Goal: Task Accomplishment & Management: Complete application form

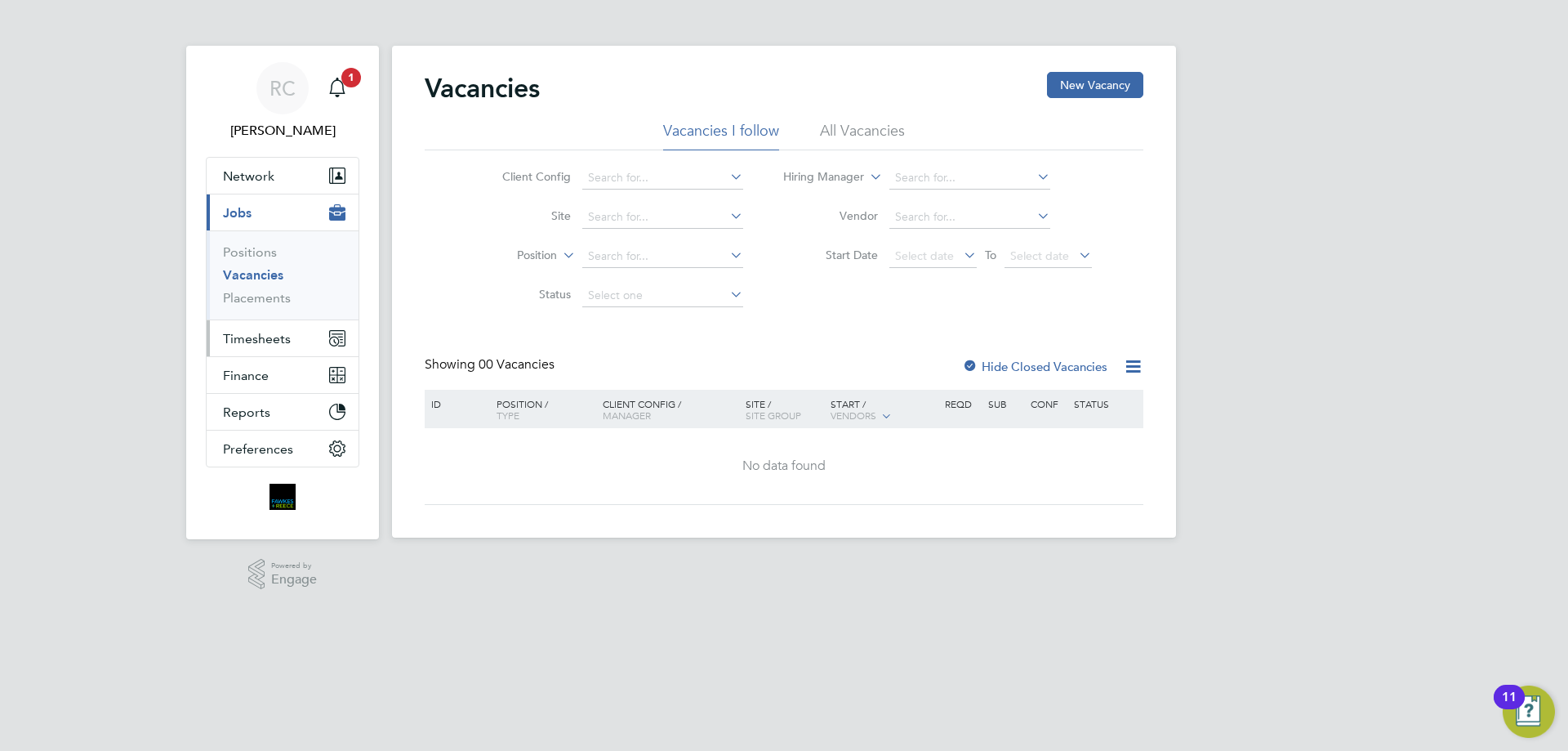
click at [279, 334] on span "Timesheets" at bounding box center [257, 339] width 68 height 16
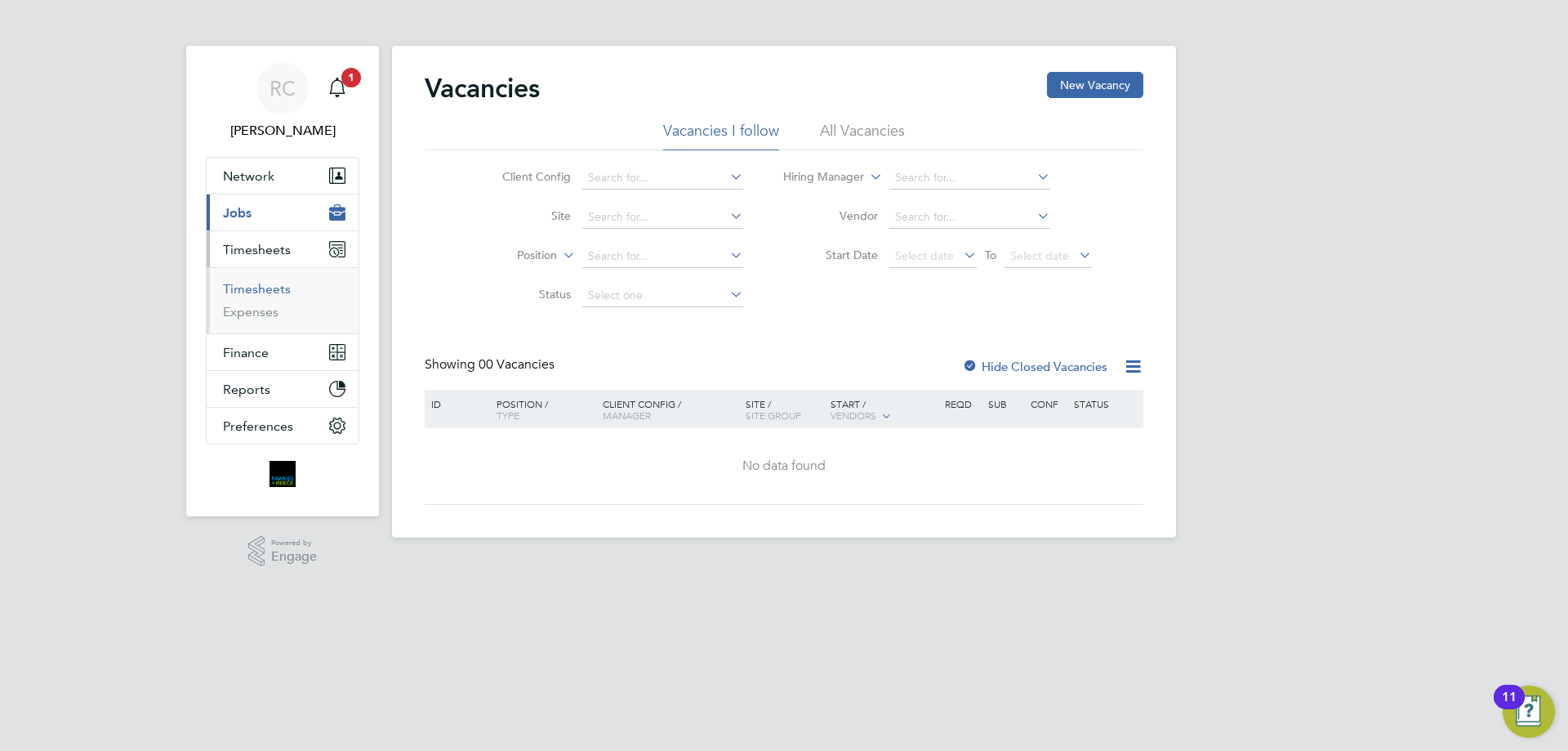
click at [255, 290] on link "Timesheets" at bounding box center [257, 289] width 68 height 16
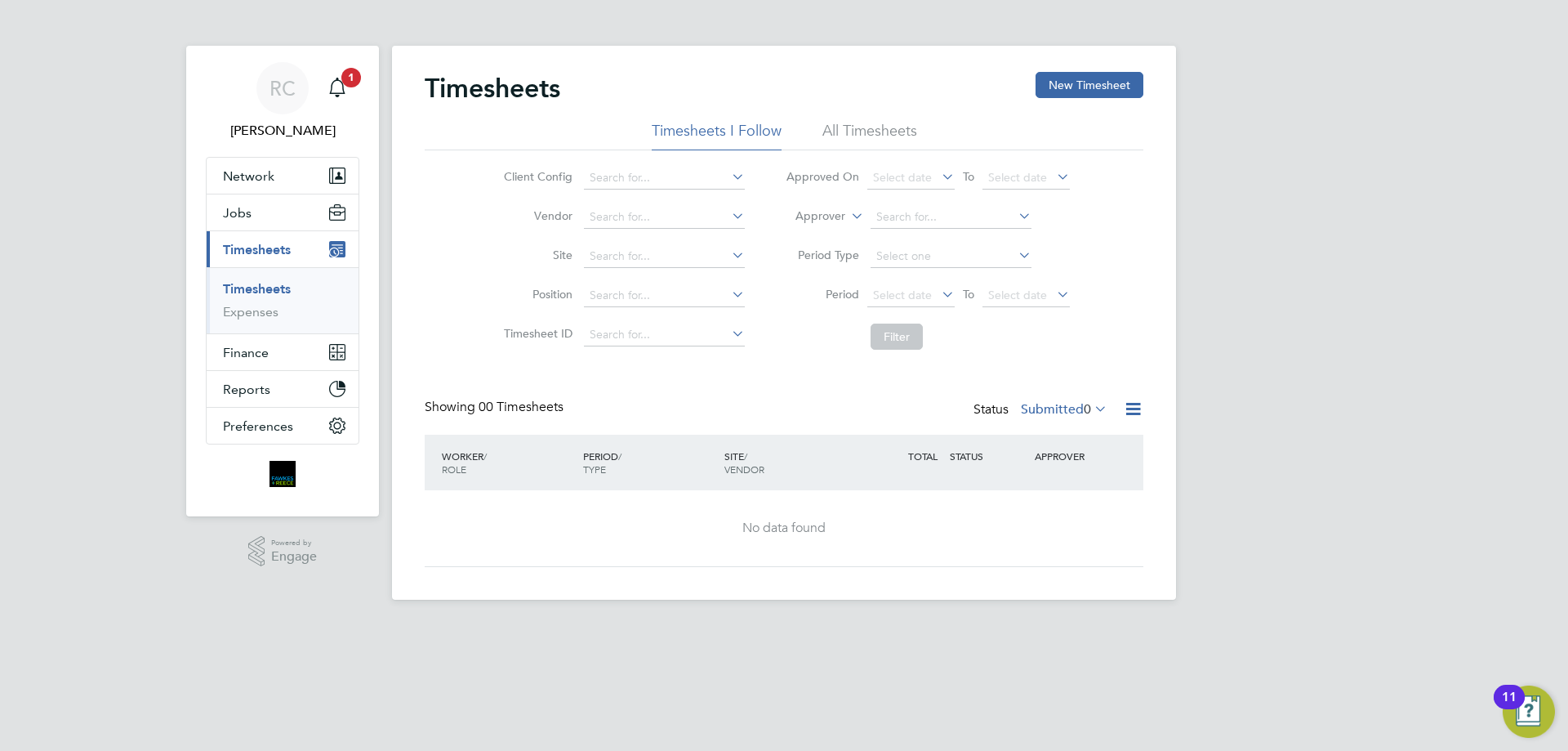
click at [852, 128] on li "All Timesheets" at bounding box center [869, 135] width 95 height 30
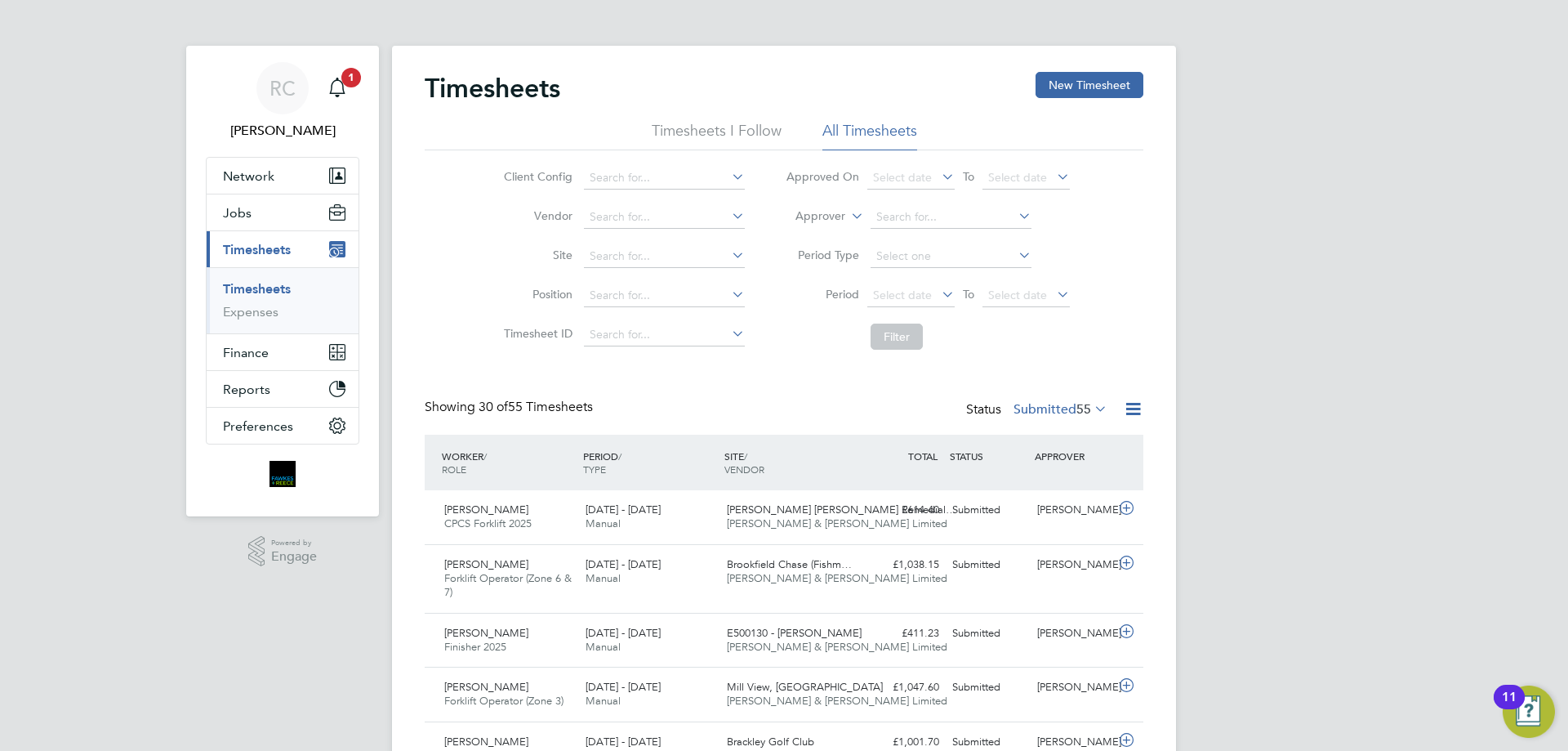
click at [939, 291] on icon at bounding box center [939, 294] width 0 height 23
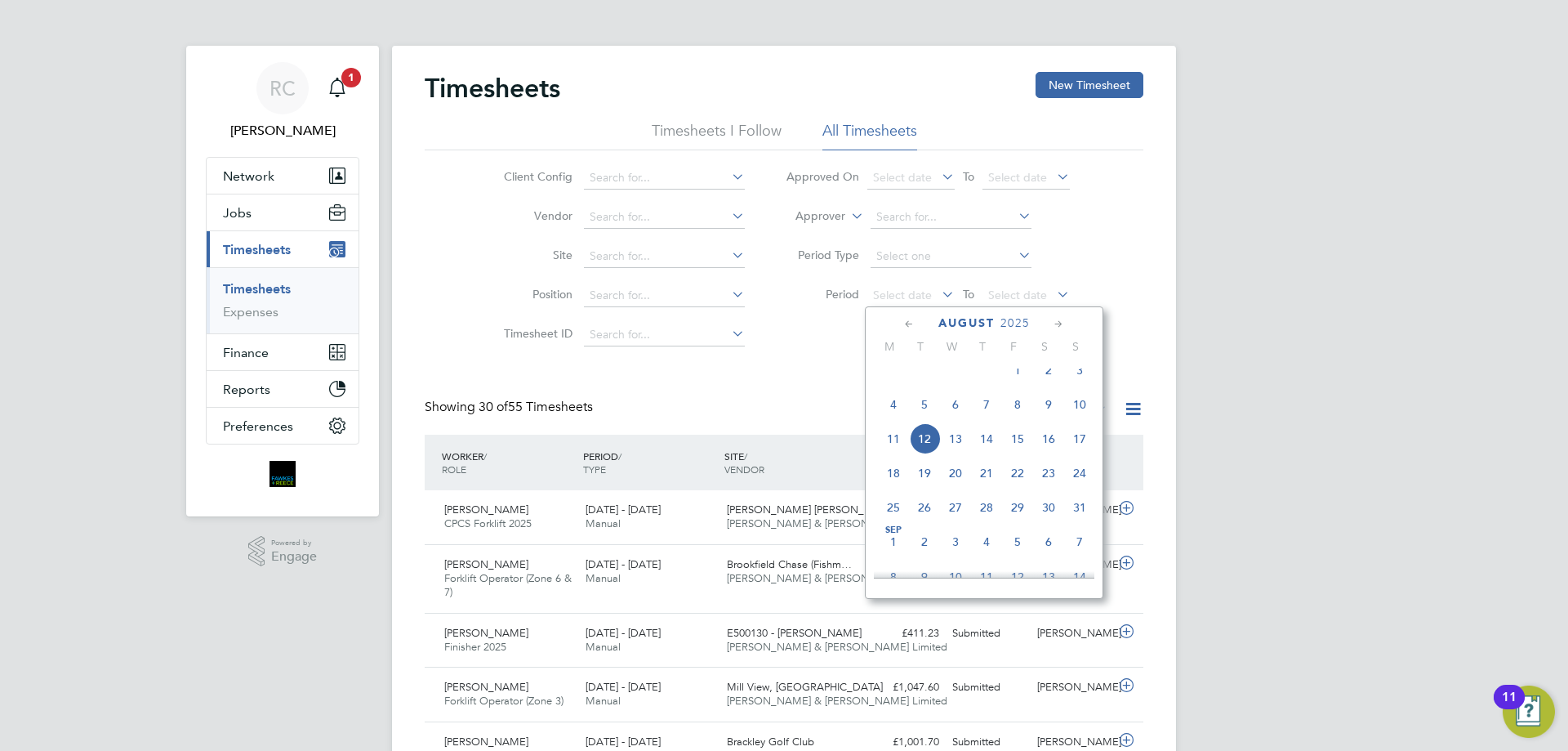
click at [910, 321] on icon at bounding box center [910, 325] width 16 height 18
click at [910, 320] on icon at bounding box center [910, 325] width 16 height 18
click at [910, 319] on icon at bounding box center [910, 325] width 16 height 18
click at [895, 520] on span "24" at bounding box center [893, 521] width 31 height 31
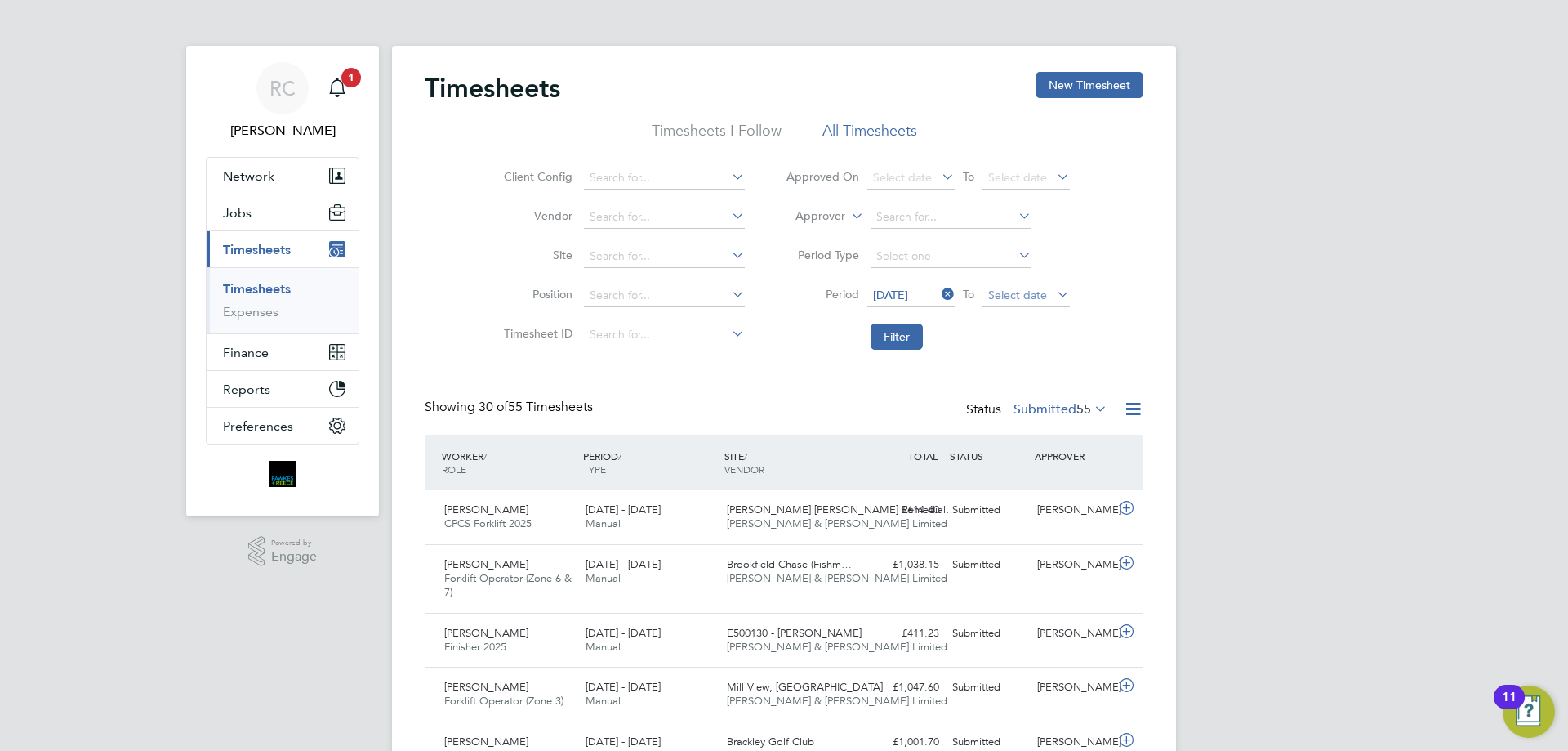
click at [1001, 299] on span "Select date" at bounding box center [1017, 295] width 59 height 15
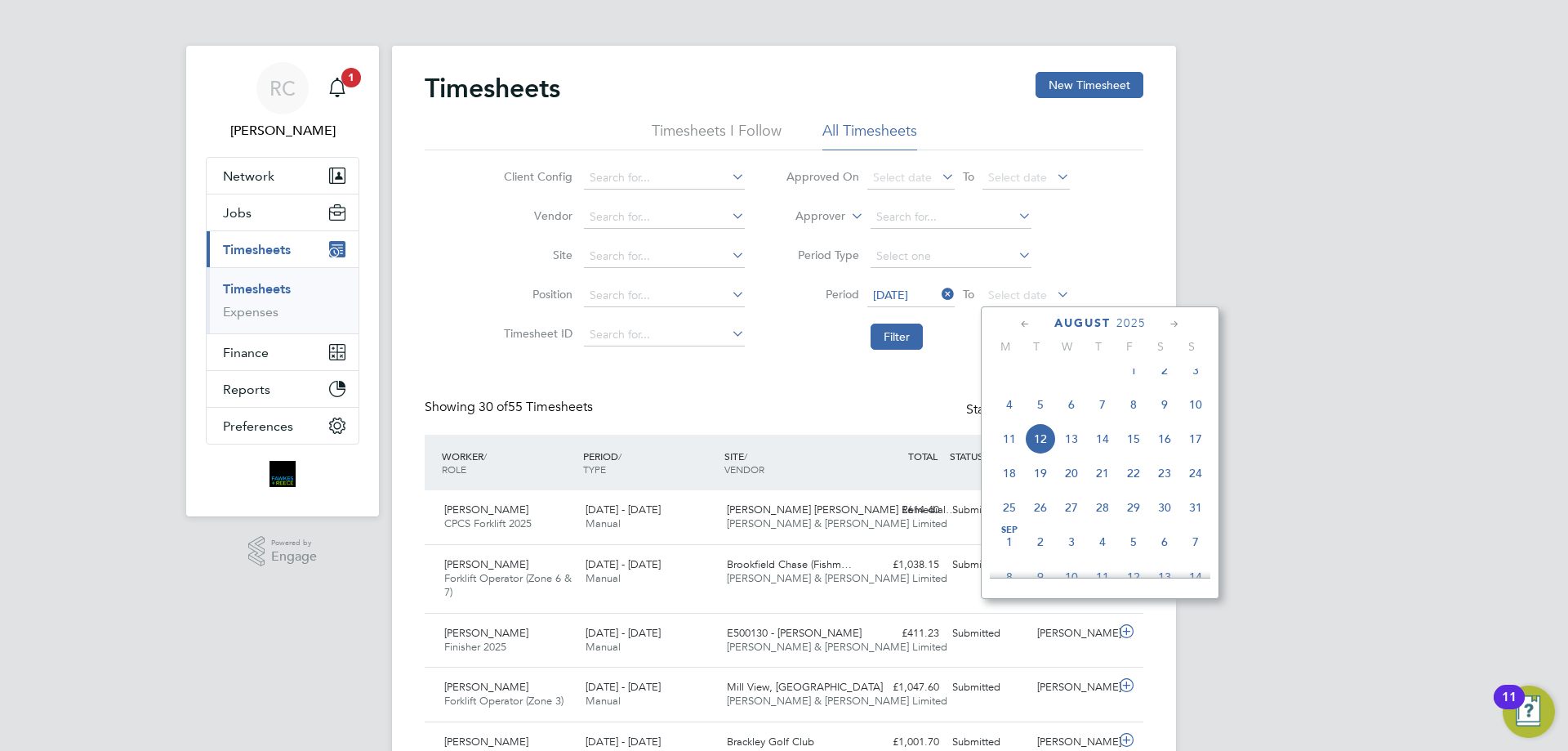
click at [1025, 326] on icon at bounding box center [1025, 325] width 16 height 18
click at [1024, 326] on icon at bounding box center [1025, 325] width 16 height 18
click at [1021, 326] on icon at bounding box center [1025, 325] width 16 height 18
click at [1197, 522] on span "30" at bounding box center [1196, 521] width 31 height 31
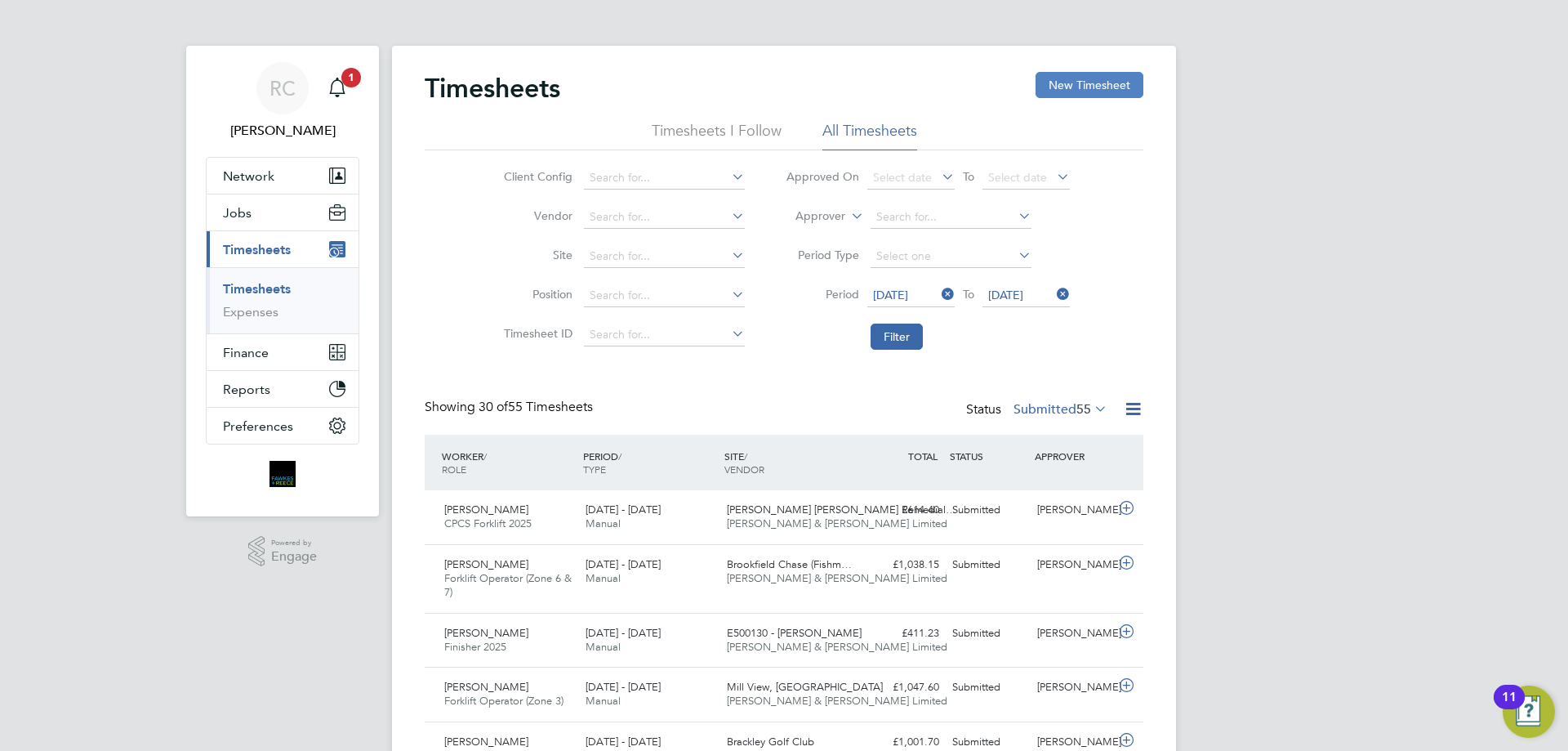
click at [1076, 91] on button "New Timesheet" at bounding box center [1089, 85] width 108 height 26
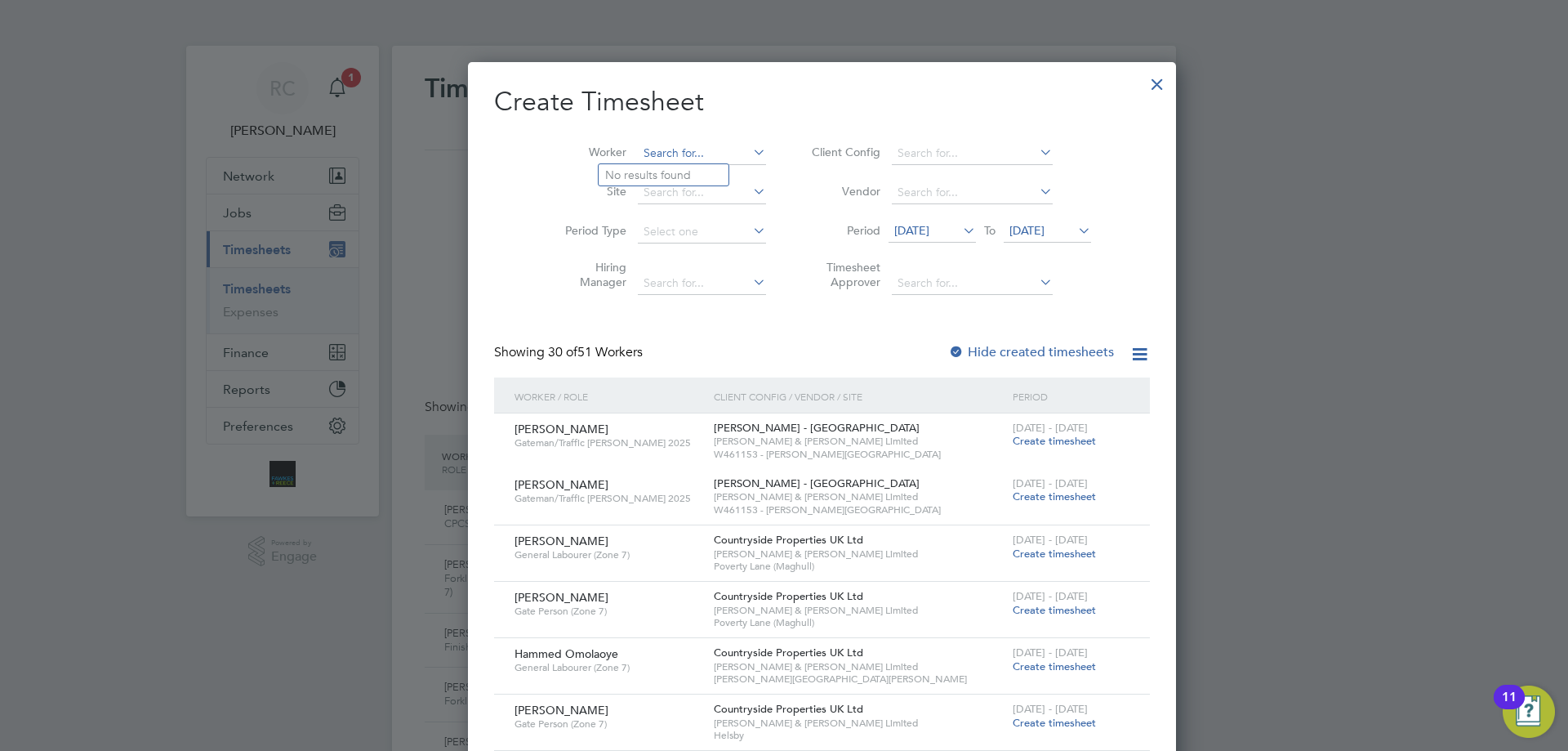
click at [657, 147] on input at bounding box center [702, 153] width 128 height 23
click at [644, 175] on li "T [PERSON_NAME]" at bounding box center [663, 175] width 129 height 22
type input "[PERSON_NAME]"
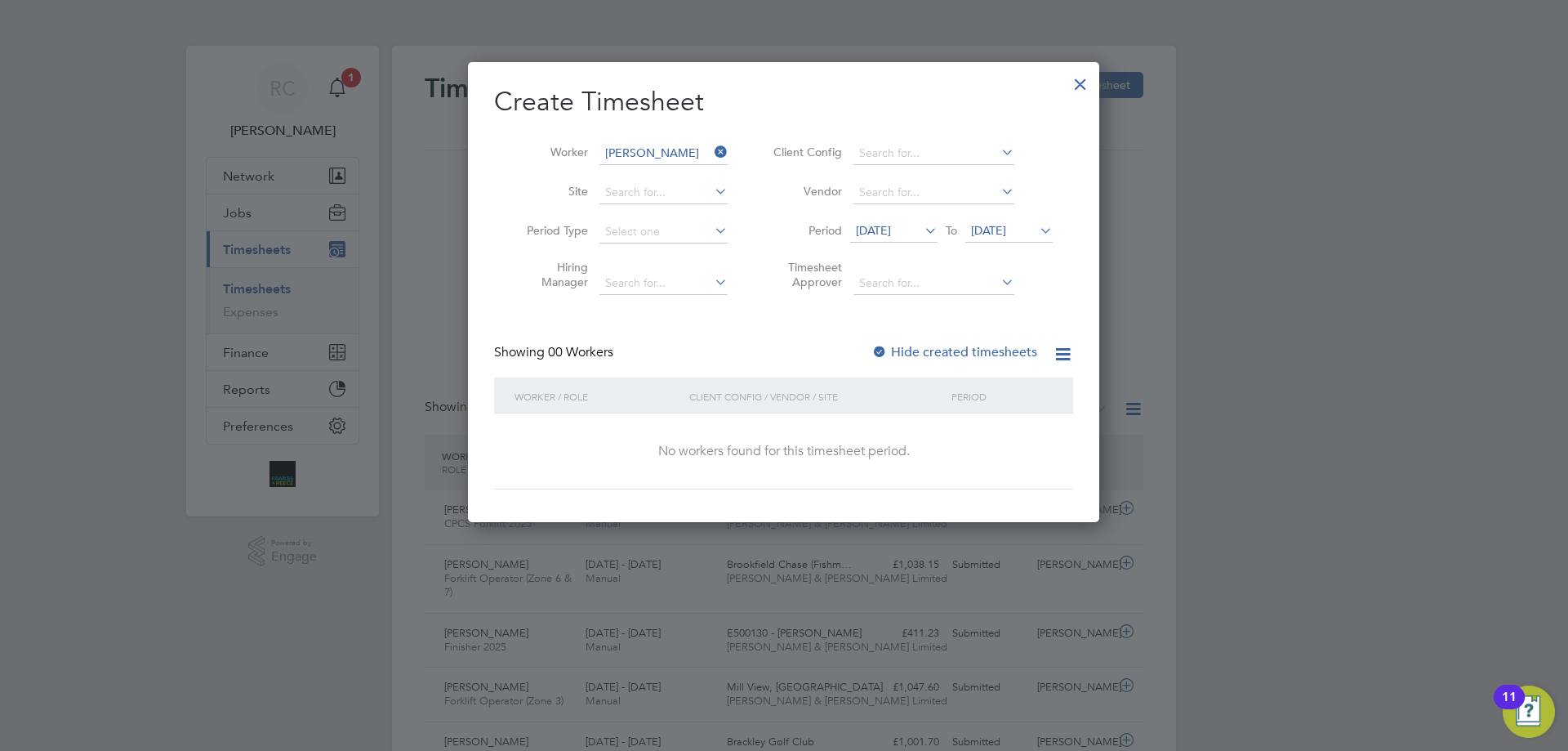
click at [920, 231] on span "[DATE]" at bounding box center [894, 232] width 88 height 22
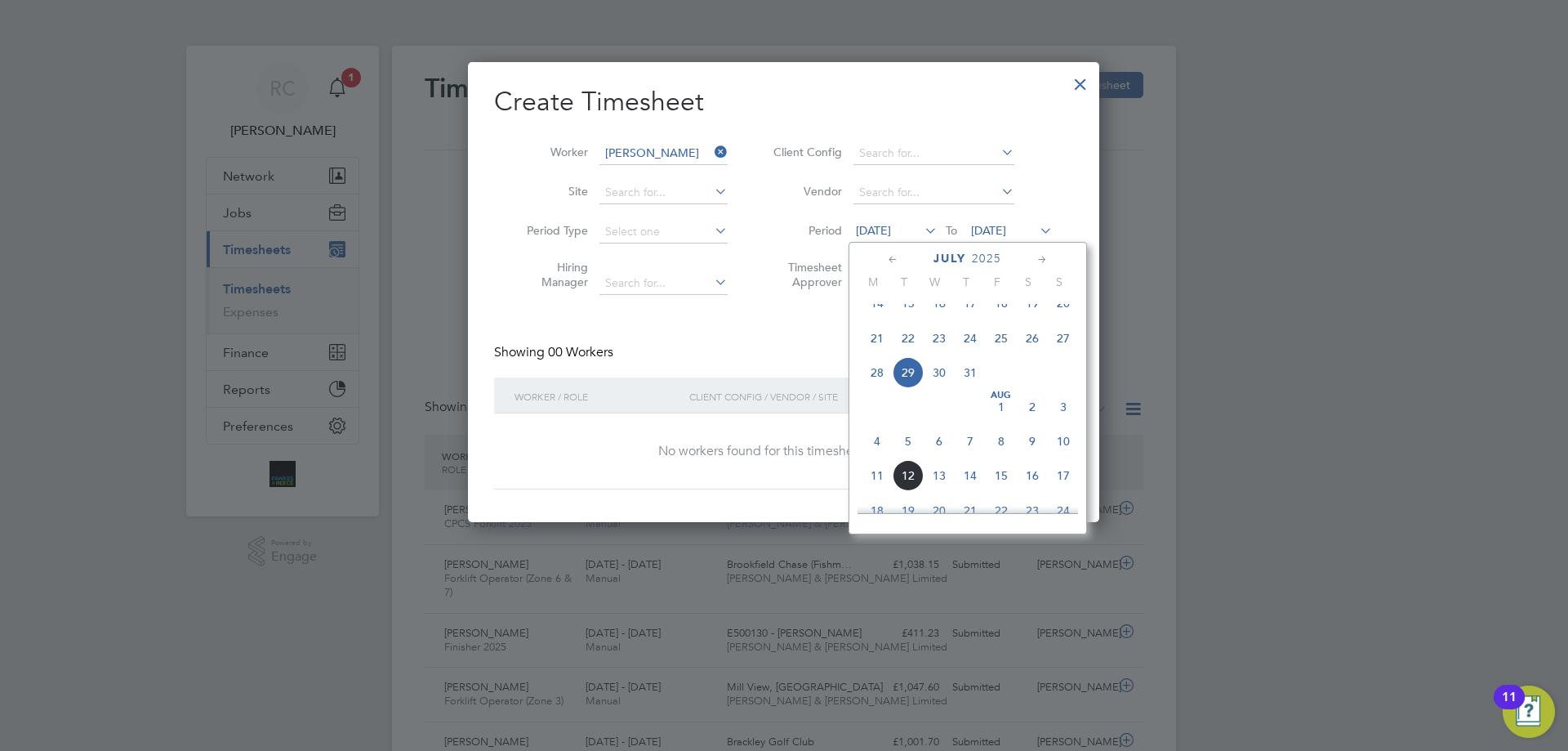
click at [894, 257] on icon at bounding box center [893, 260] width 16 height 18
click at [872, 456] on span "24" at bounding box center [877, 457] width 31 height 31
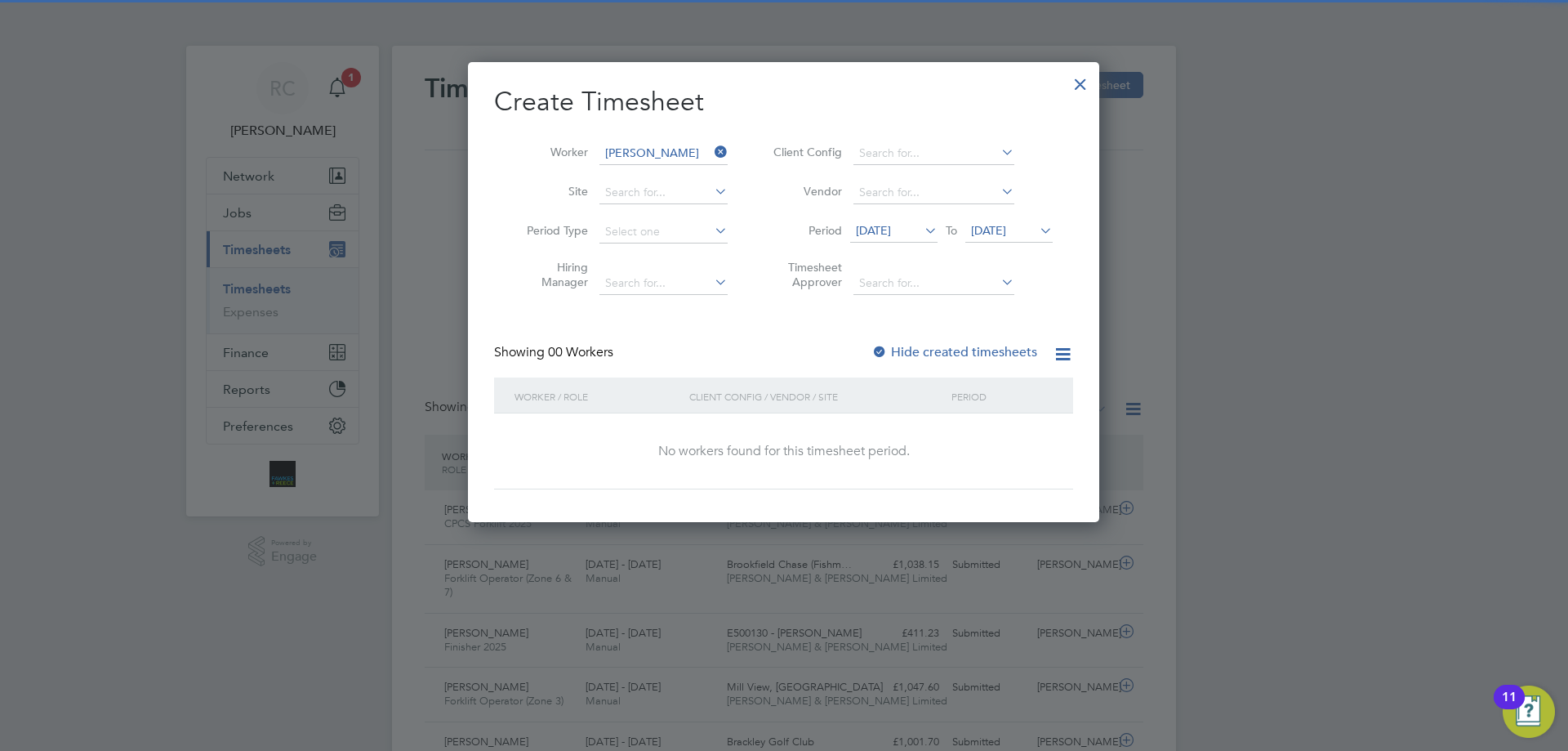
click at [1007, 230] on span "[DATE]" at bounding box center [989, 230] width 35 height 15
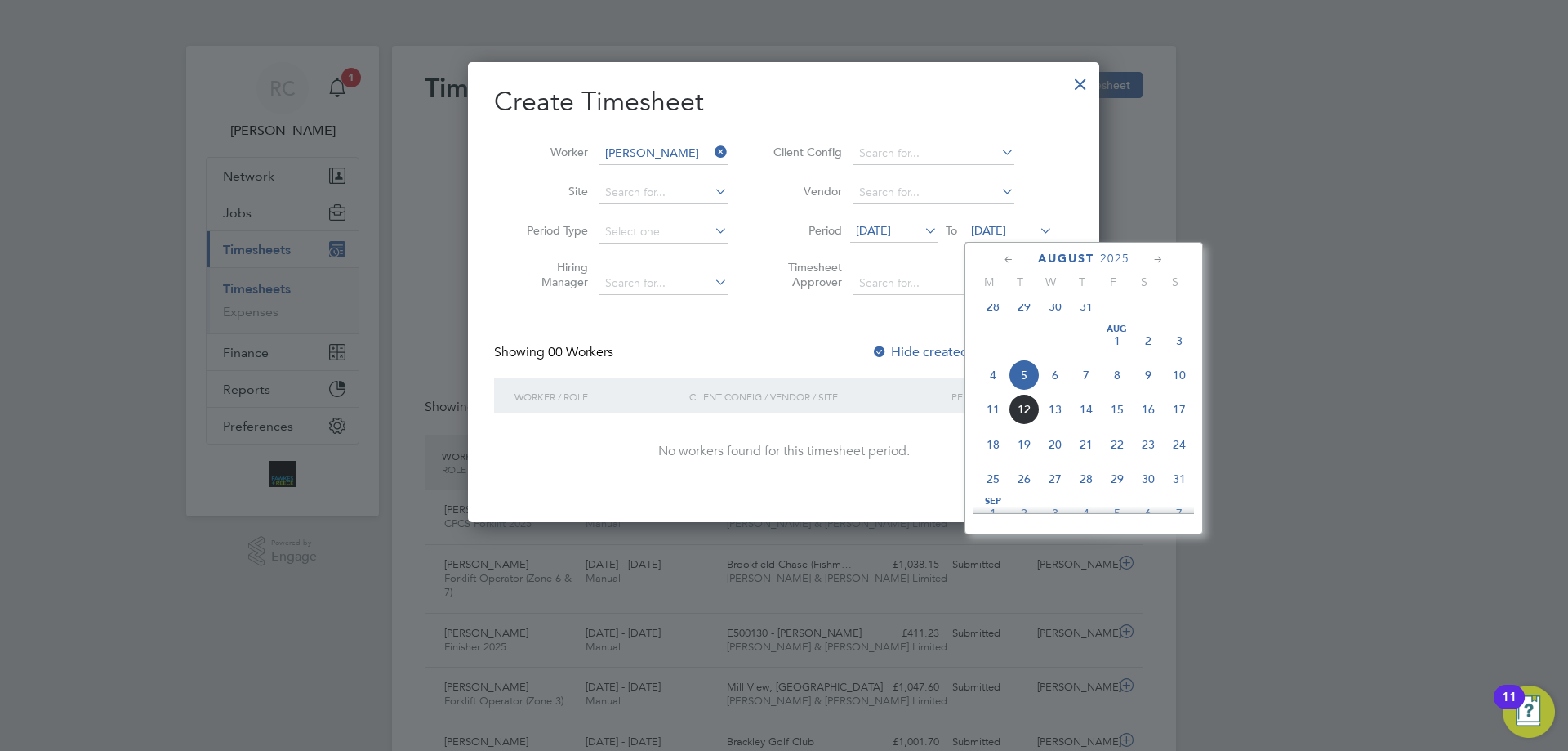
click at [1007, 254] on icon at bounding box center [1009, 260] width 16 height 18
click at [1177, 455] on span "30" at bounding box center [1179, 457] width 31 height 31
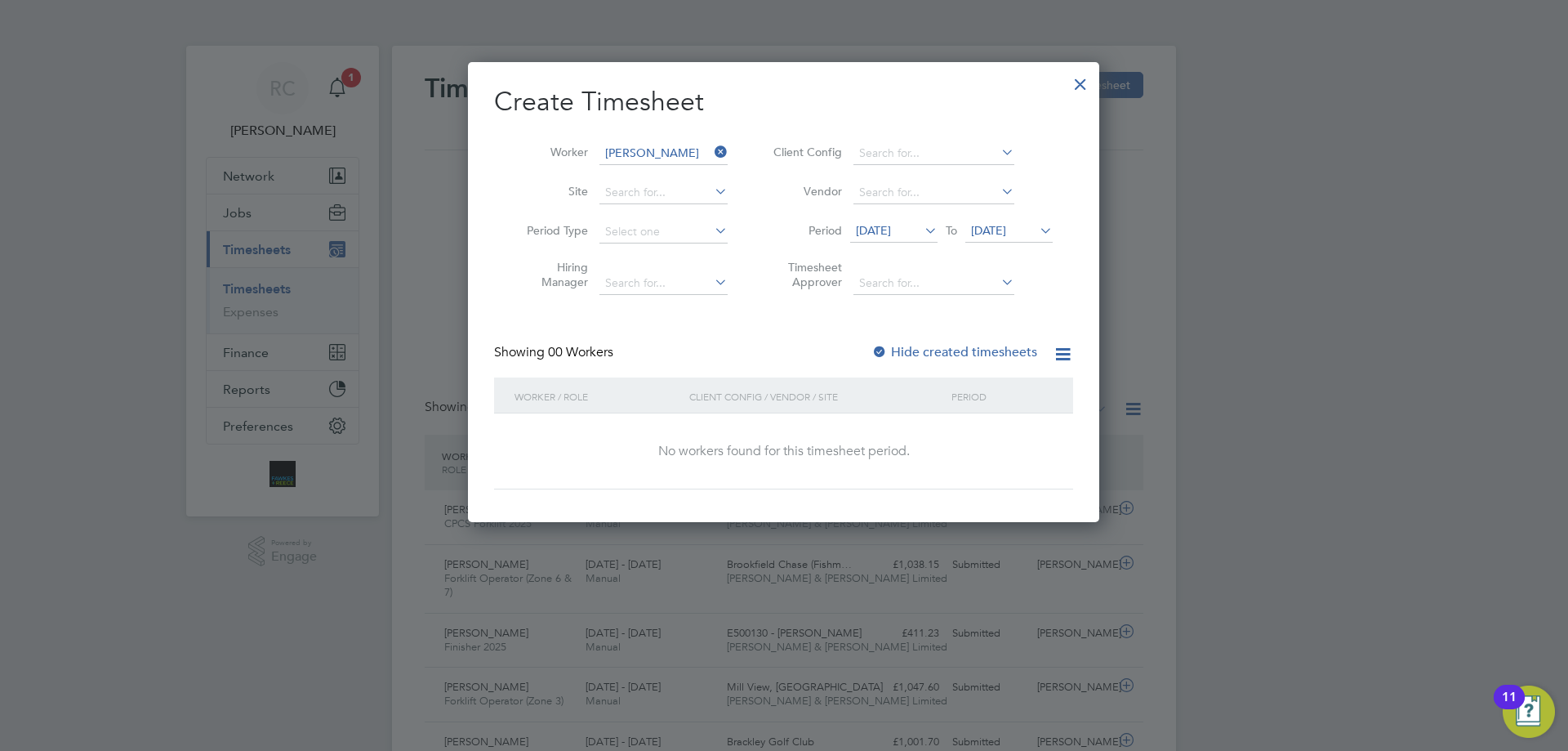
click at [883, 350] on div at bounding box center [880, 353] width 16 height 16
click at [1007, 225] on span "[DATE]" at bounding box center [989, 230] width 35 height 15
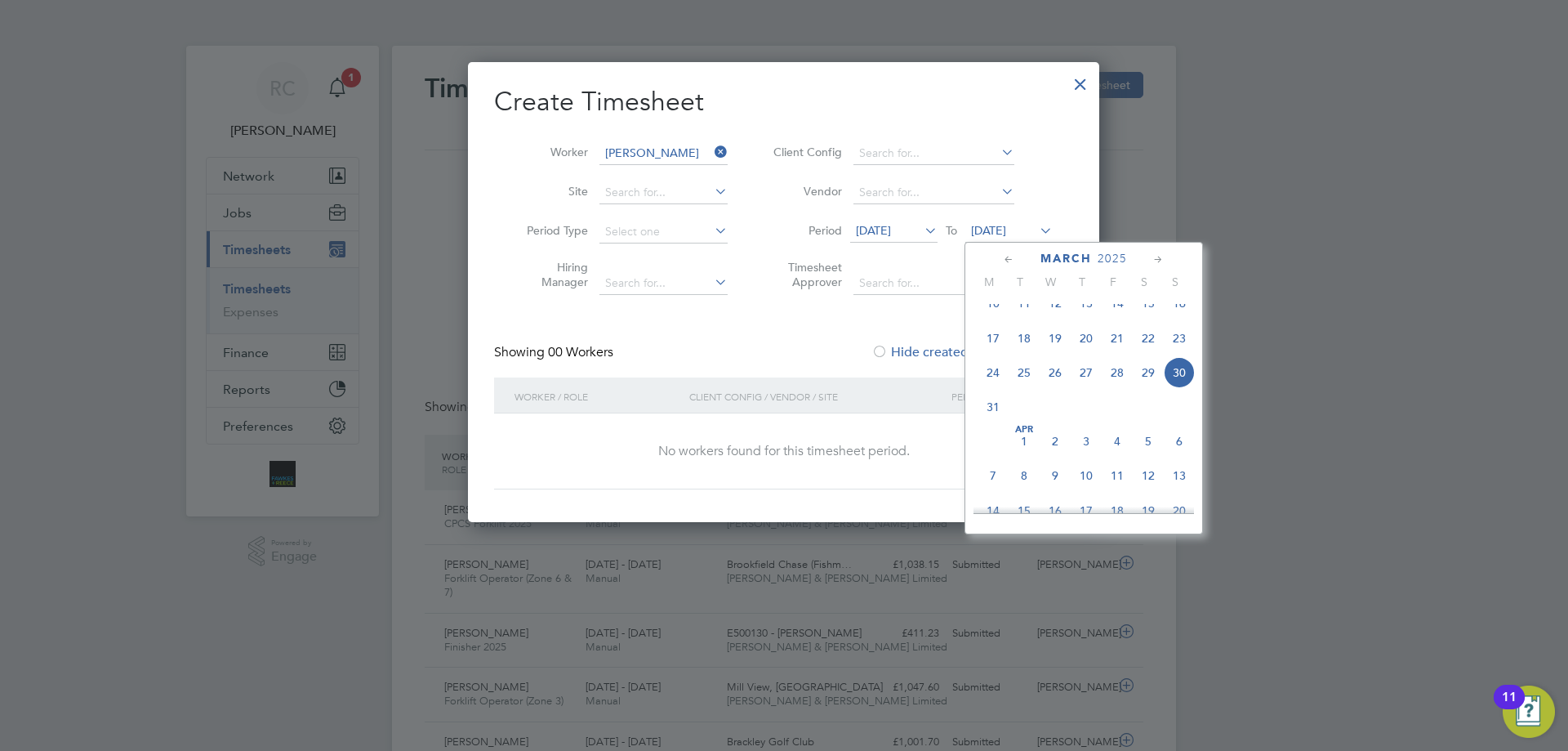
click at [1179, 455] on span "6" at bounding box center [1179, 441] width 31 height 31
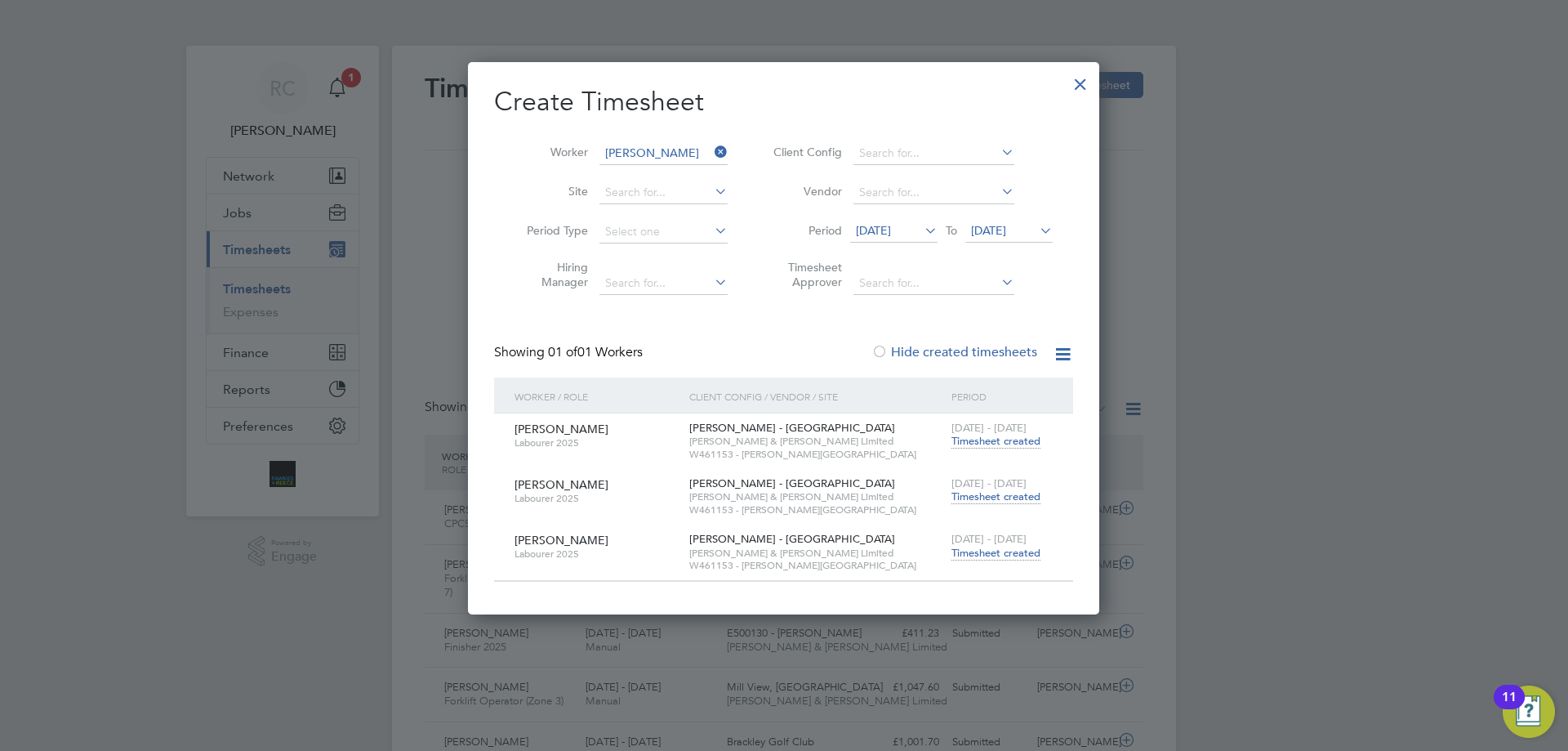
click at [891, 229] on span "[DATE]" at bounding box center [873, 230] width 35 height 15
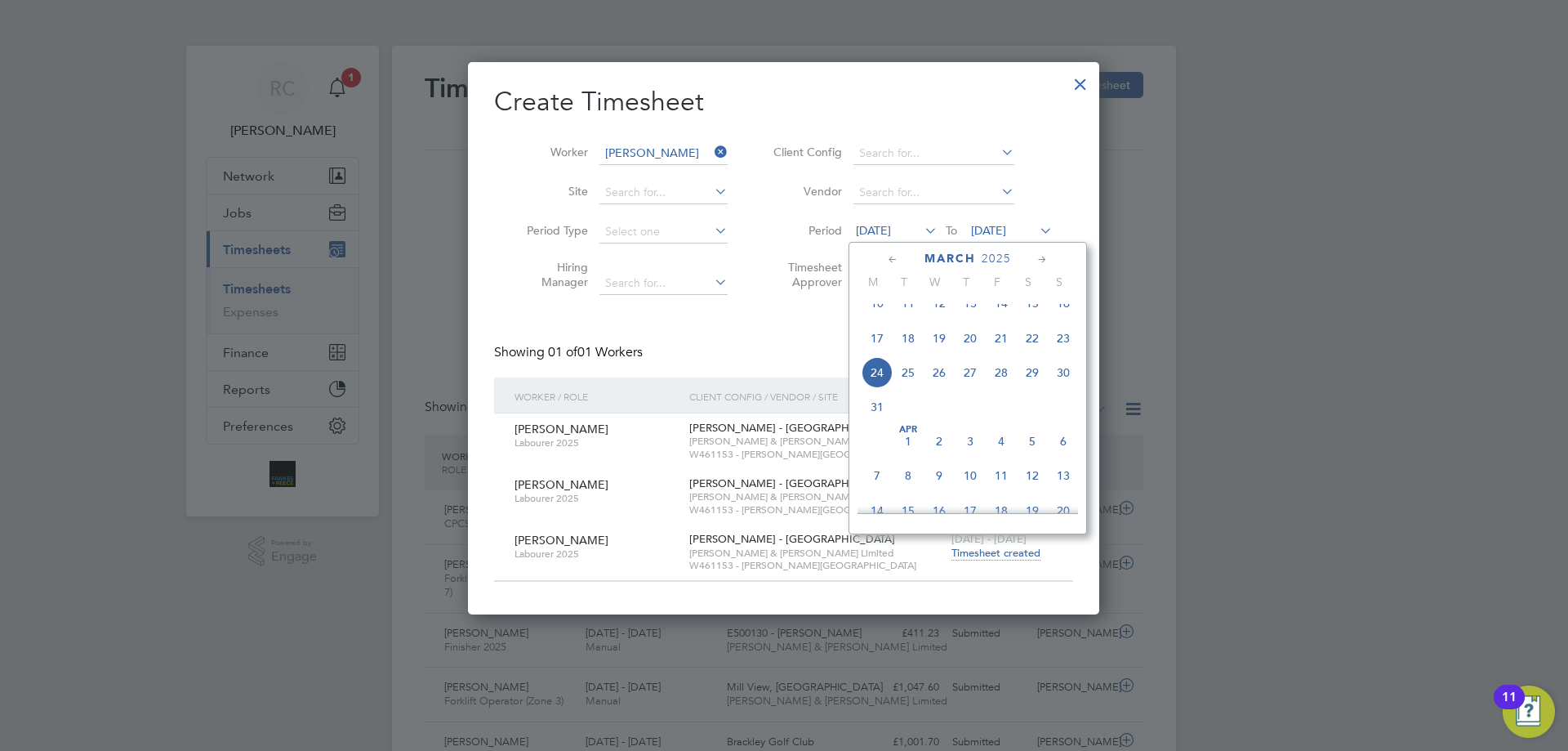
click at [881, 349] on span "17" at bounding box center [877, 338] width 31 height 31
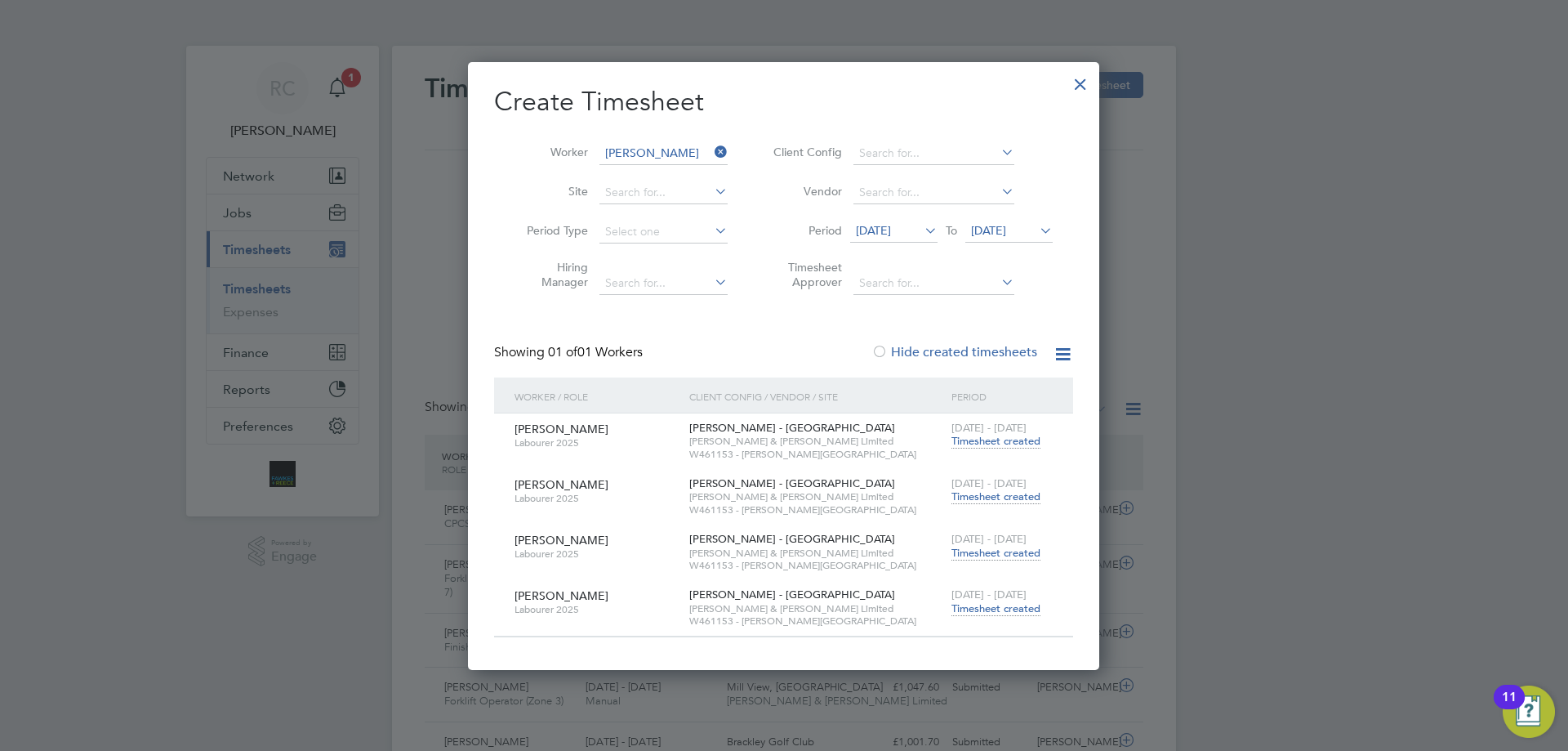
click at [1004, 493] on span "Timesheet created" at bounding box center [996, 497] width 89 height 15
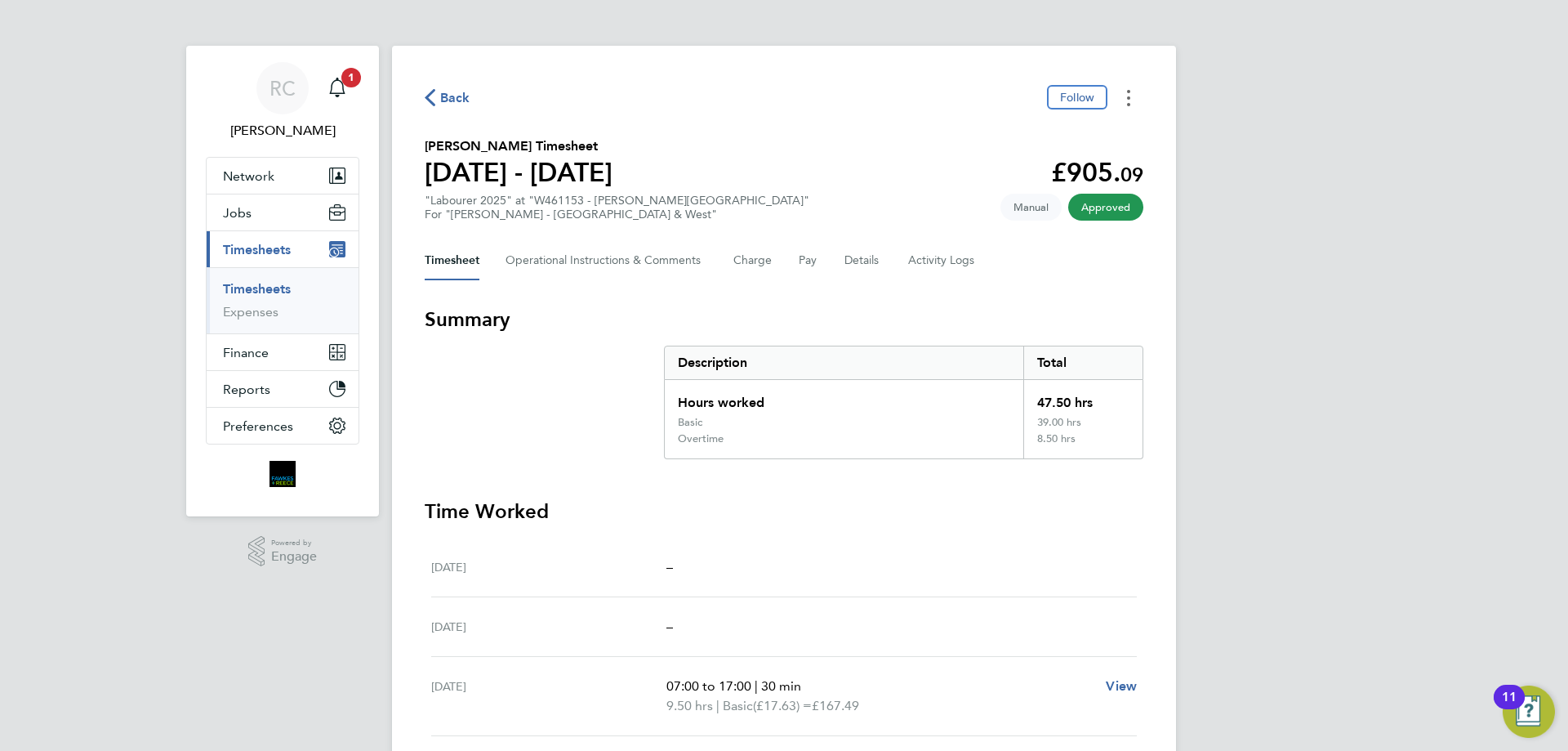
click at [1133, 94] on button "Timesheets Menu" at bounding box center [1129, 97] width 30 height 25
click at [1036, 130] on link "Download timesheet" at bounding box center [1045, 133] width 196 height 33
